Goal: Browse casually

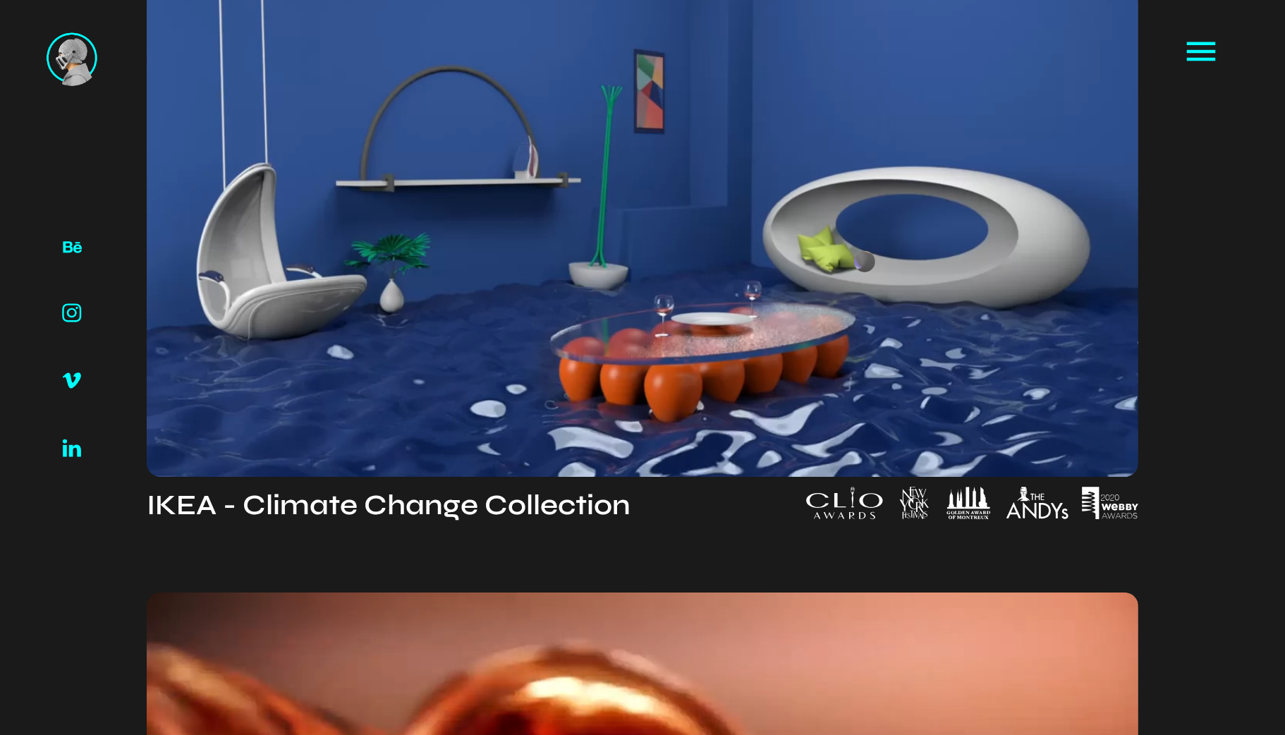
scroll to position [2006, 0]
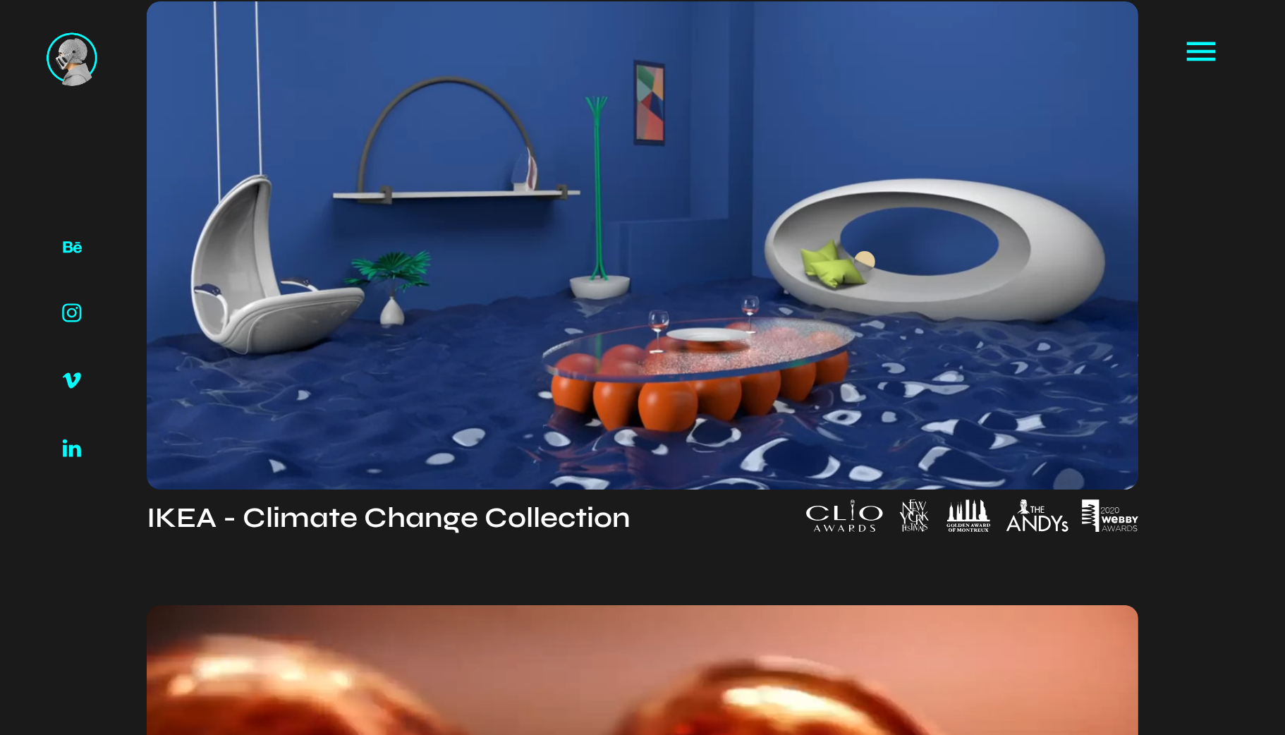
click at [872, 262] on video at bounding box center [642, 245] width 991 height 488
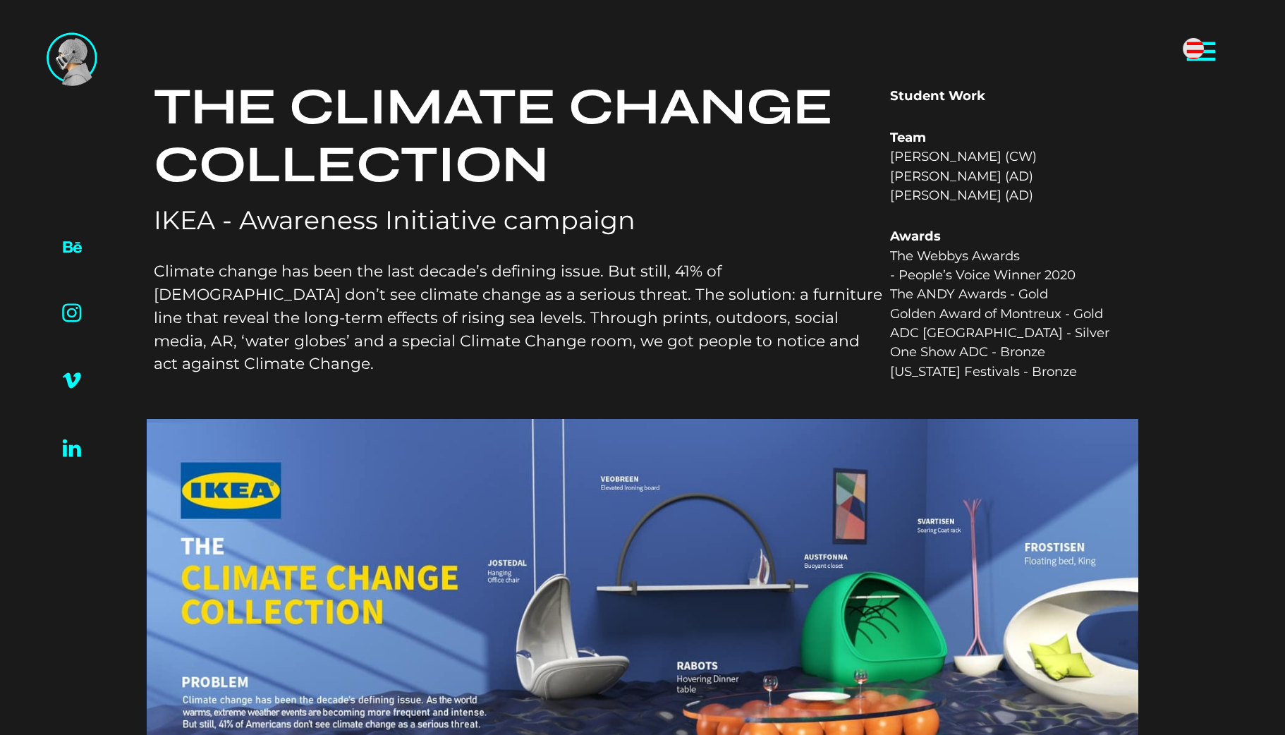
click at [1203, 49] on icon at bounding box center [1201, 51] width 39 height 39
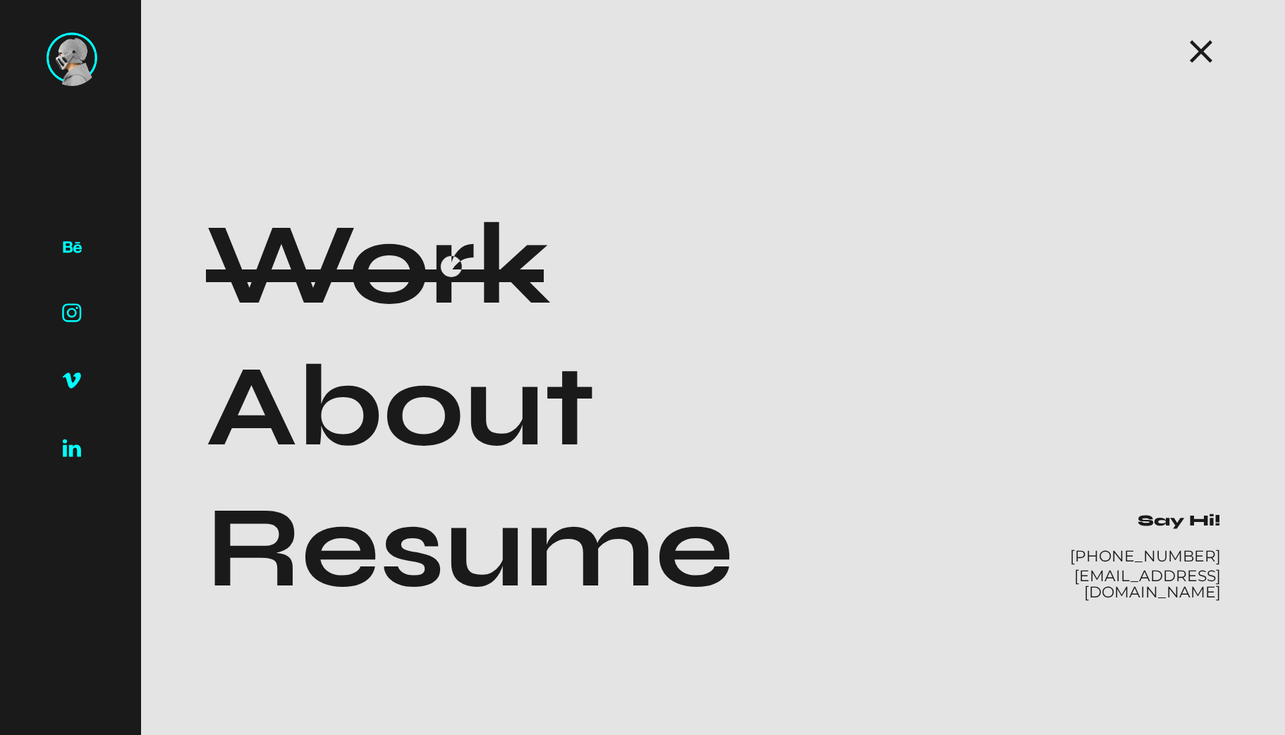
click at [455, 267] on h1 "Work" at bounding box center [378, 265] width 345 height 141
click at [449, 281] on div "Work" at bounding box center [378, 269] width 345 height 148
